Goal: Information Seeking & Learning: Learn about a topic

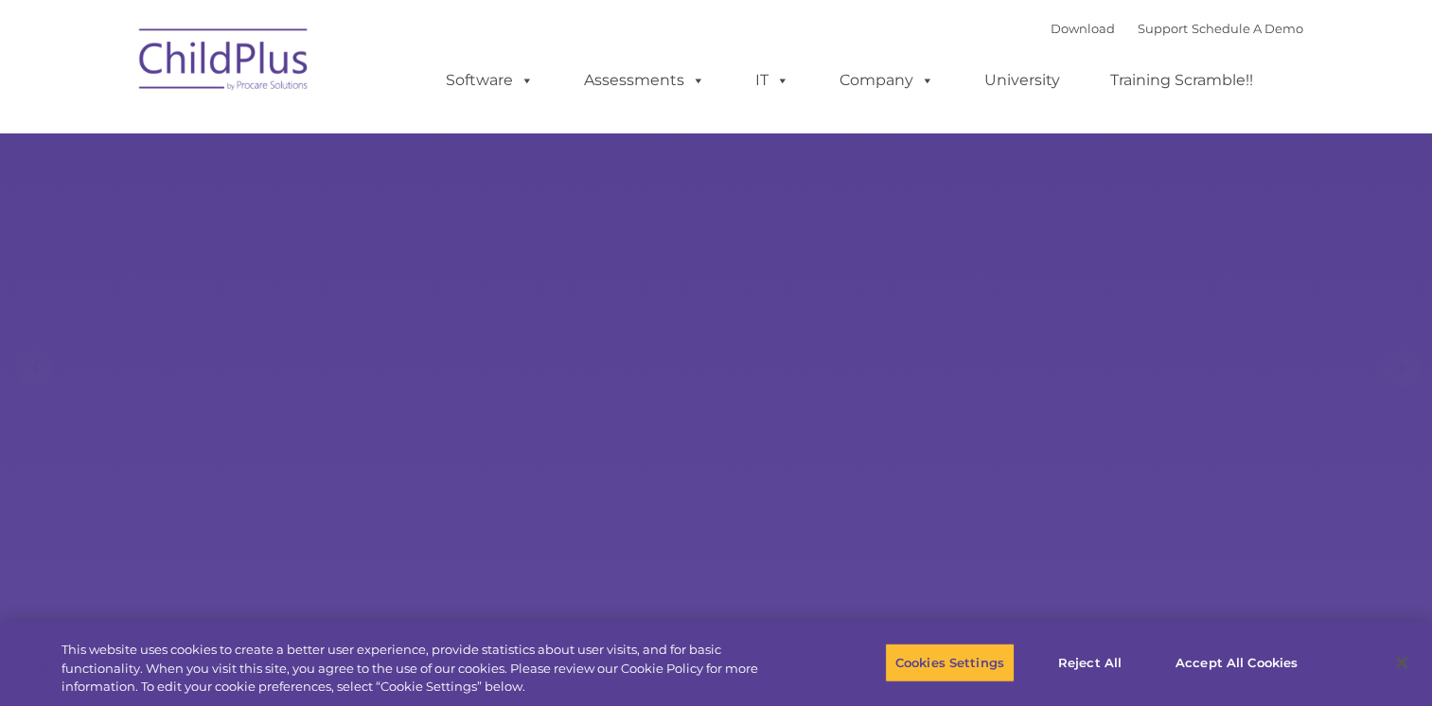
select select "MEDIUM"
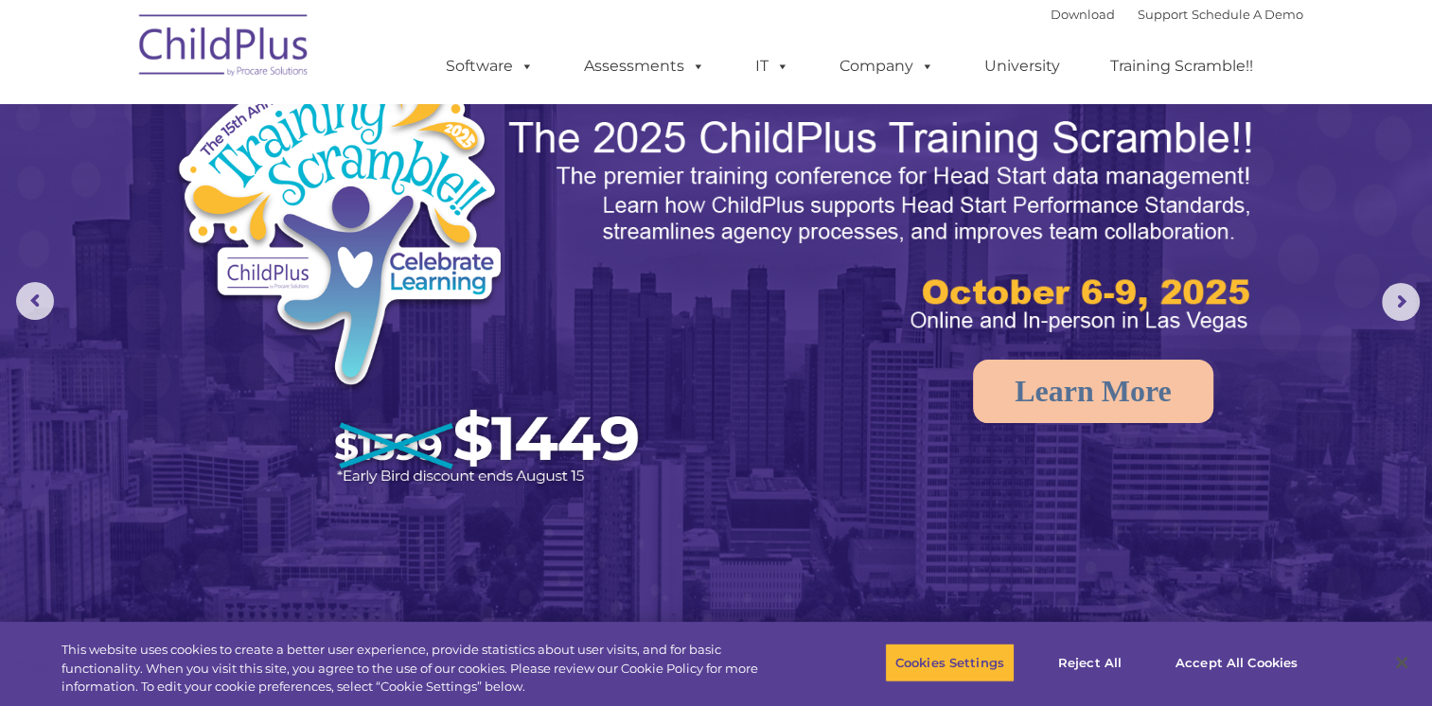
scroll to position [66, 0]
click at [1397, 79] on nav "Download Support | Schedule A Demo  MENU MENU Software ChildPlus: The original…" at bounding box center [716, 52] width 1432 height 104
click at [1341, 86] on nav "Download Support | Schedule A Demo  MENU MENU Software ChildPlus: The original…" at bounding box center [716, 52] width 1432 height 104
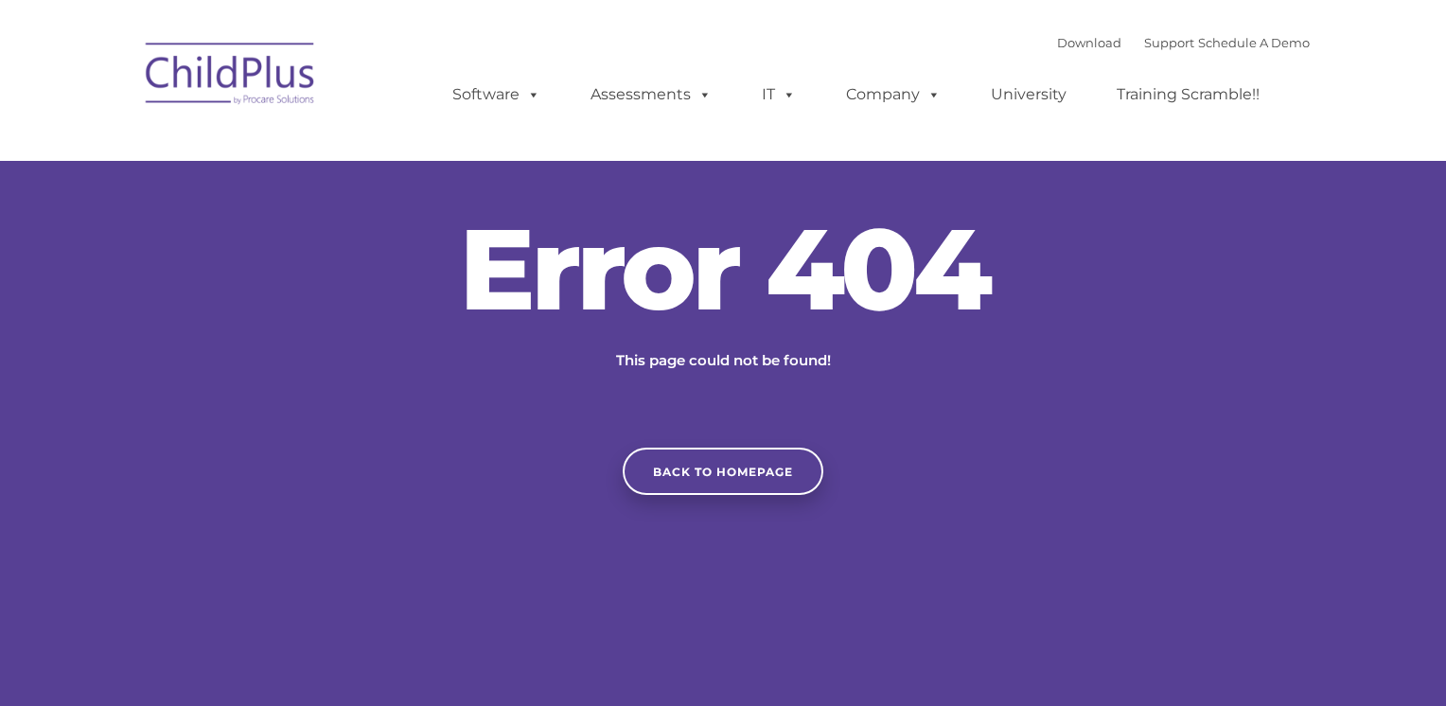
type input ""
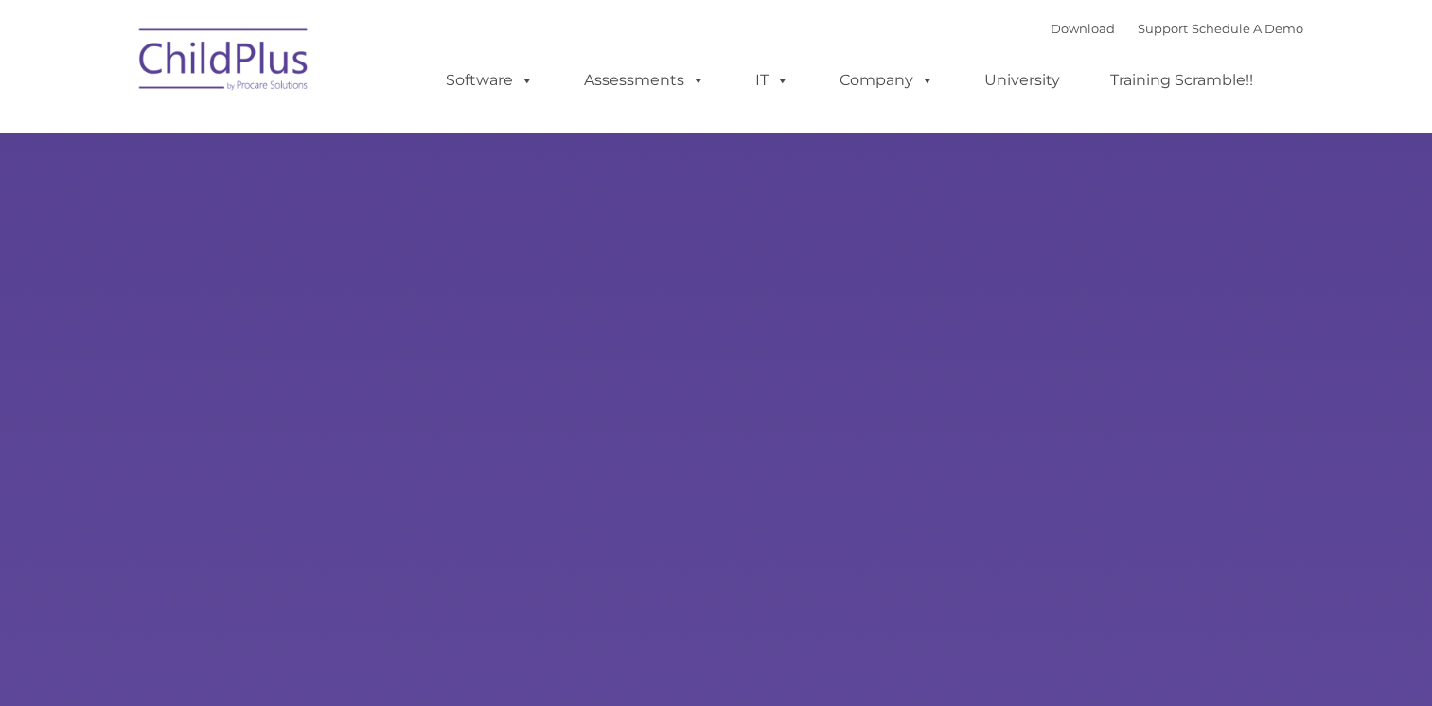
type input ""
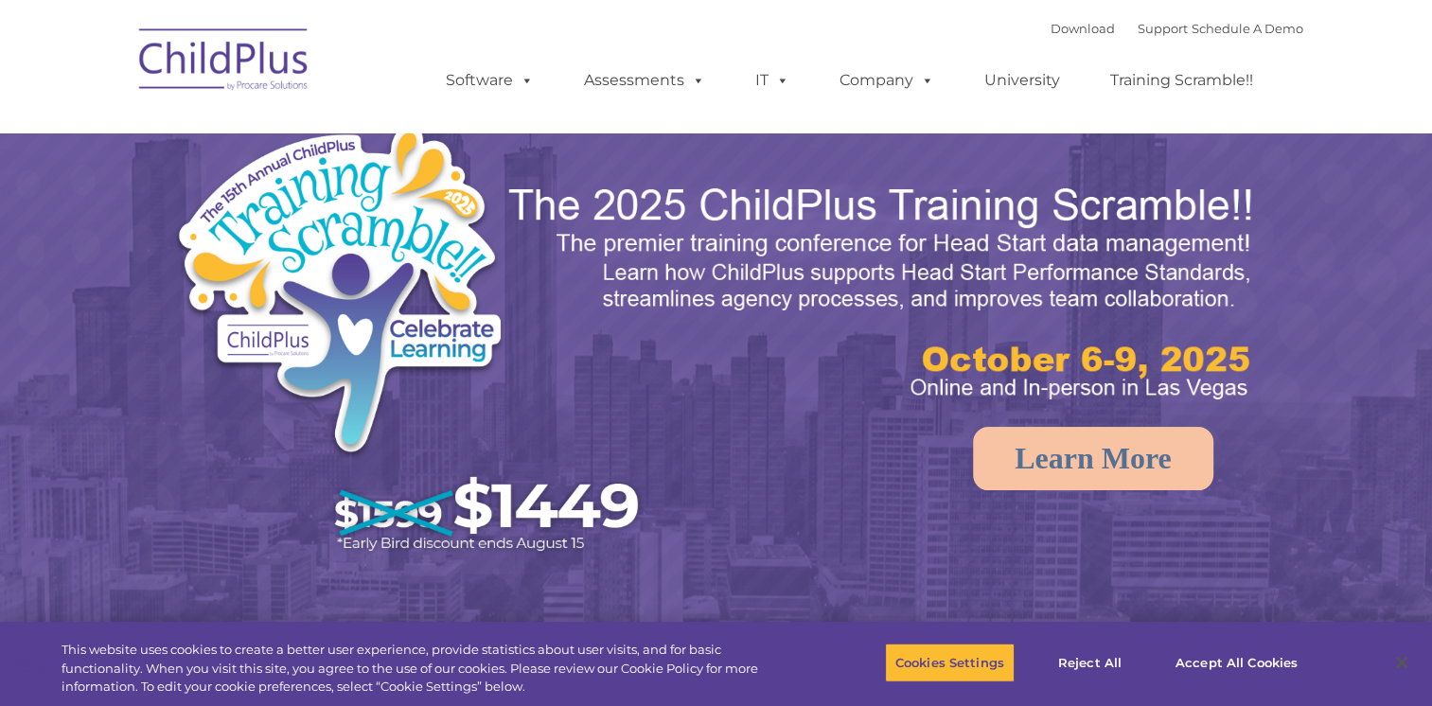
select select "MEDIUM"
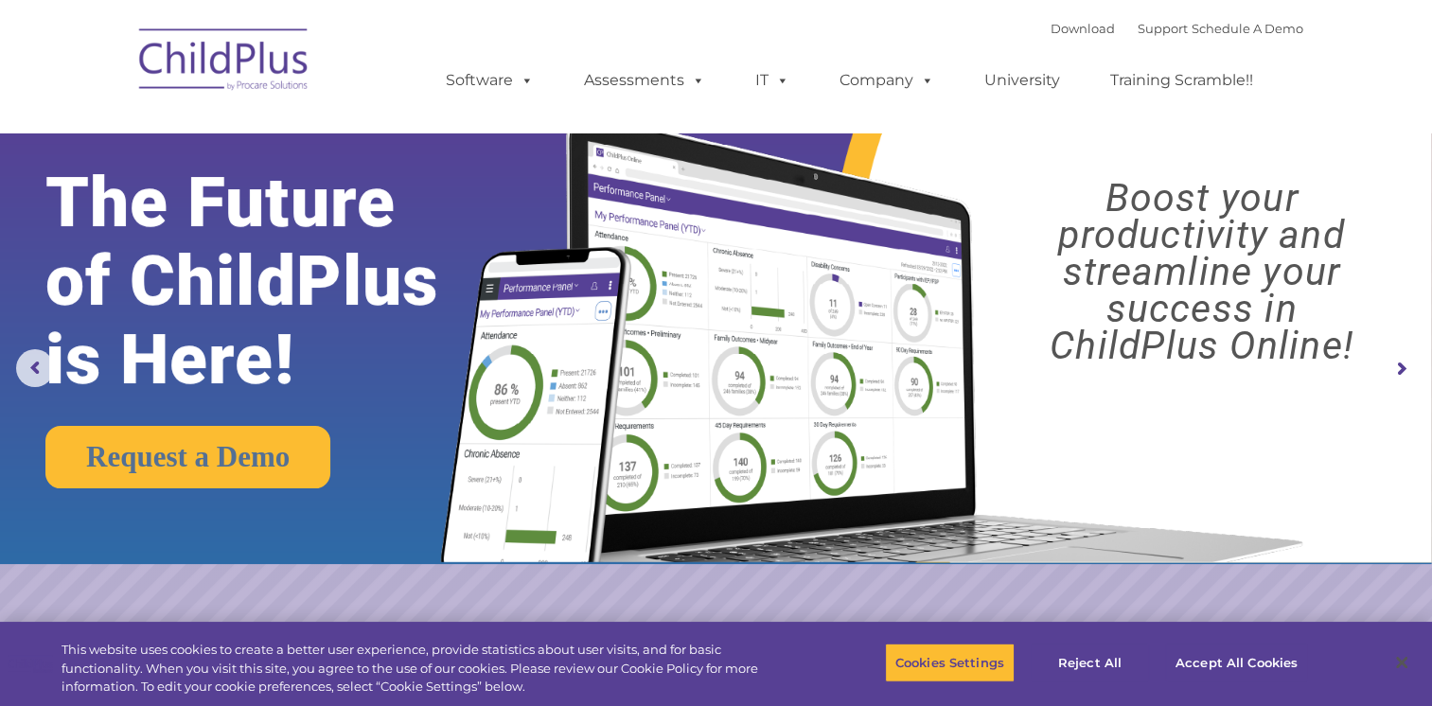
click at [182, 536] on img at bounding box center [716, 282] width 1432 height 564
